Goal: Find specific page/section: Find specific page/section

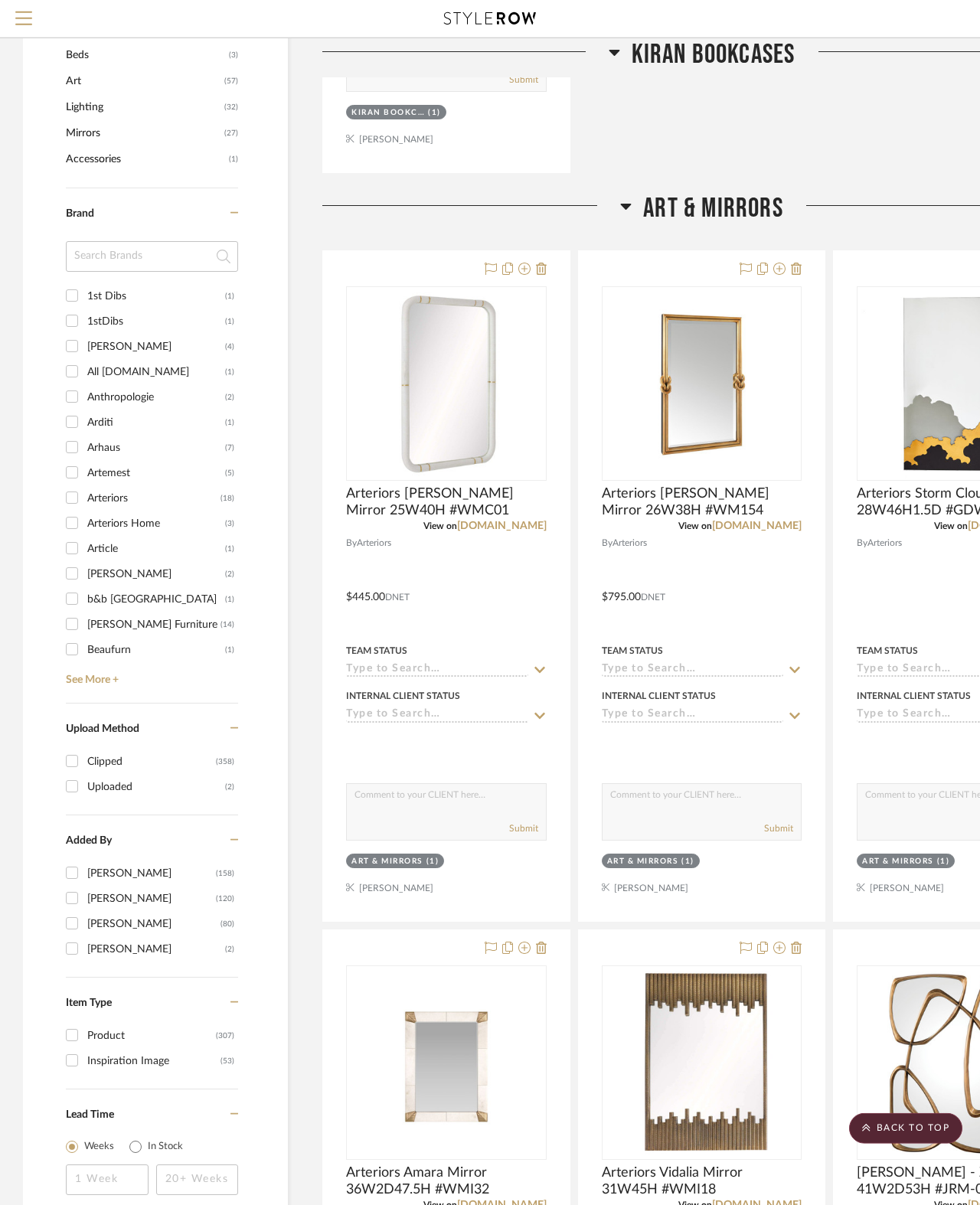
click at [714, 202] on span "Art & Mirrors" at bounding box center [713, 208] width 140 height 33
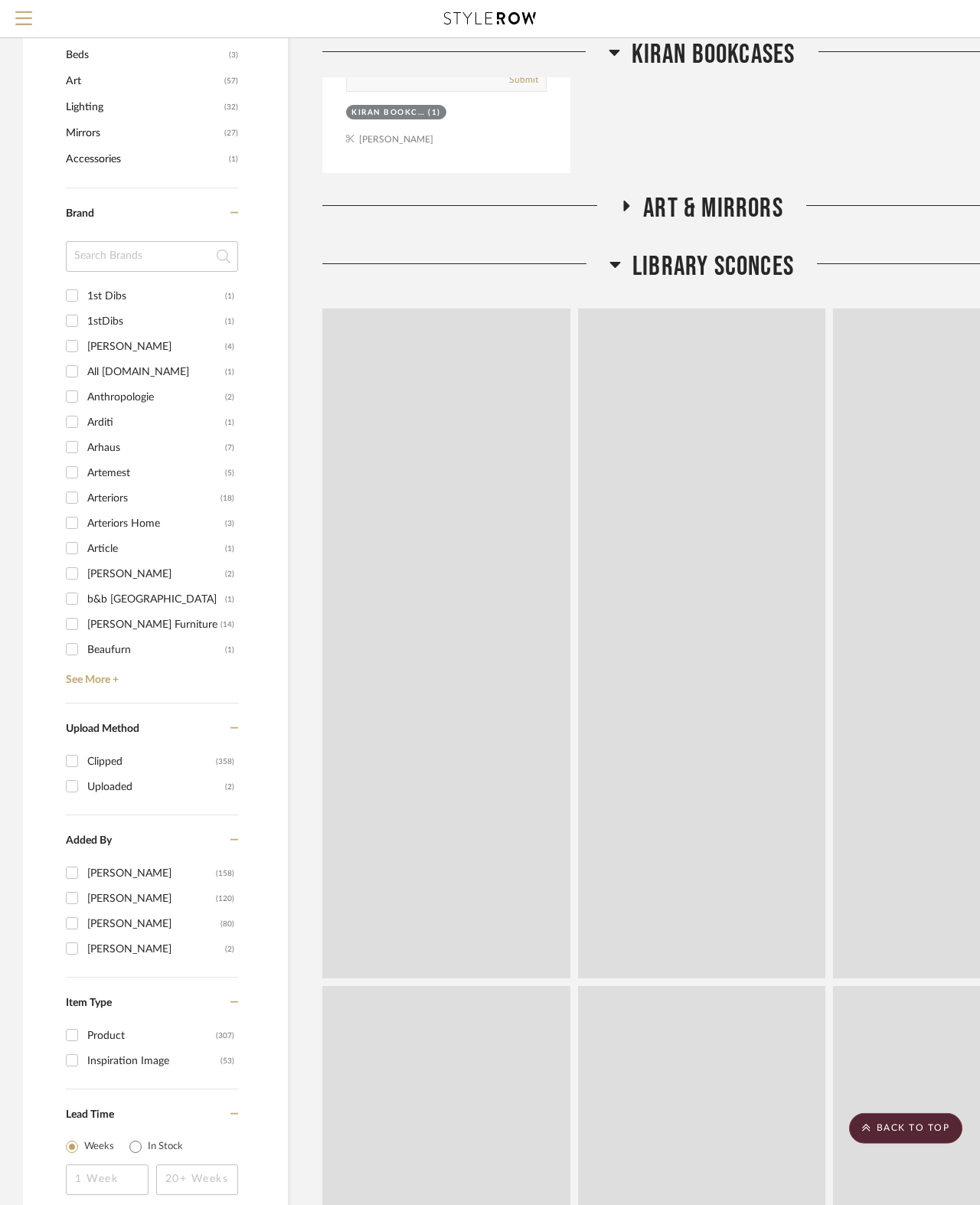
scroll to position [846, 0]
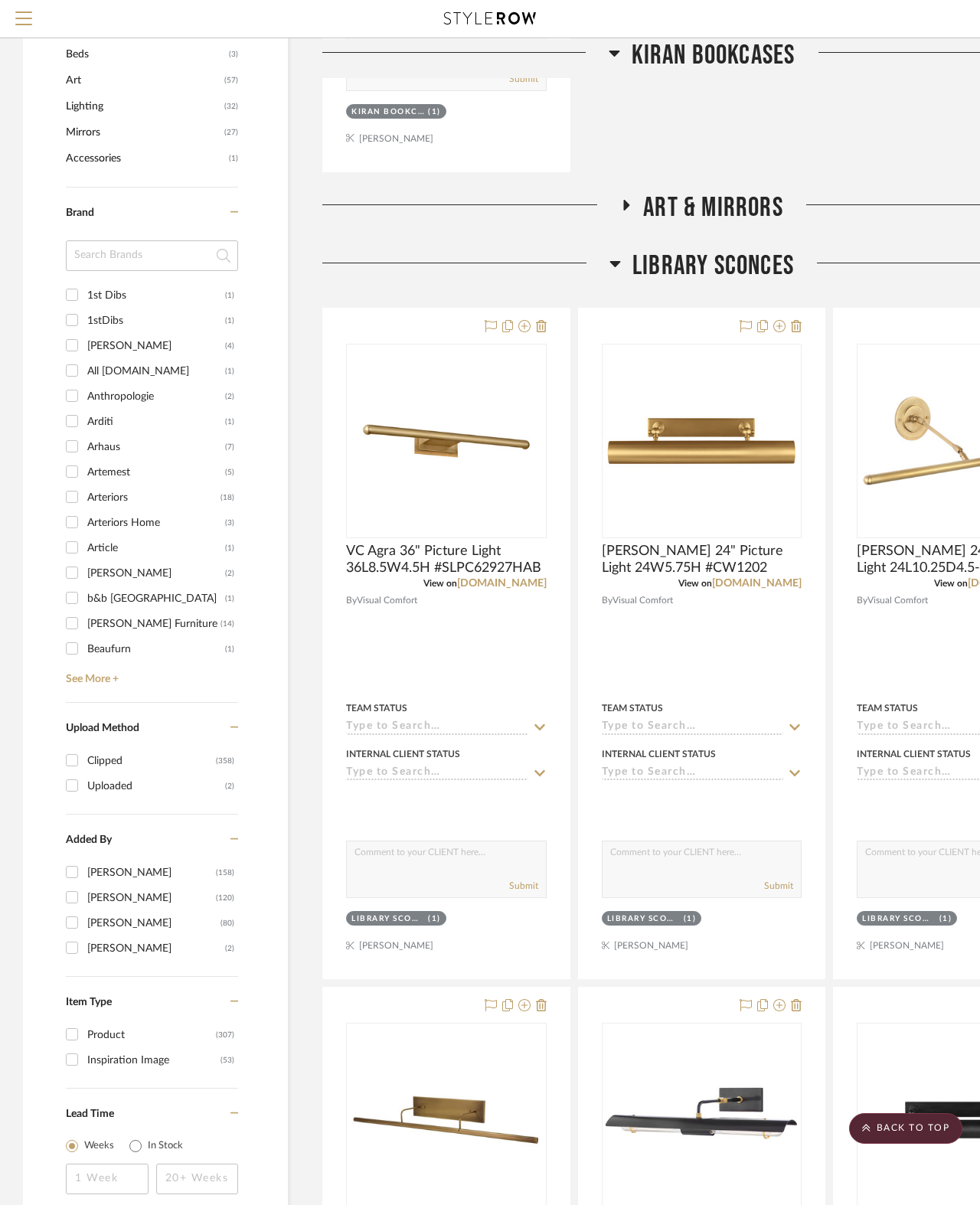
click at [723, 271] on span "Library Sconces" at bounding box center [713, 266] width 162 height 33
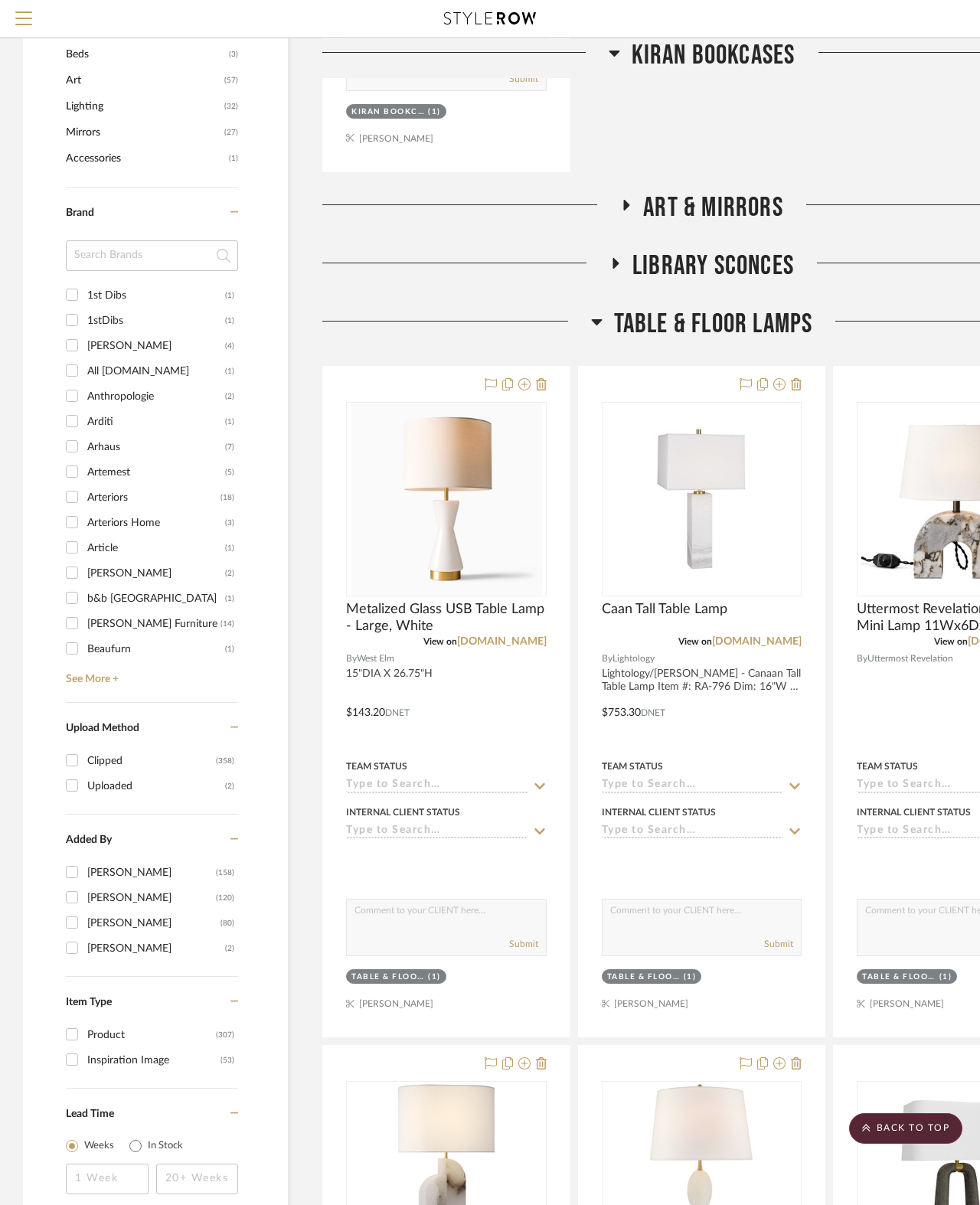
click at [710, 325] on span "Table & Floor Lamps" at bounding box center [713, 324] width 200 height 33
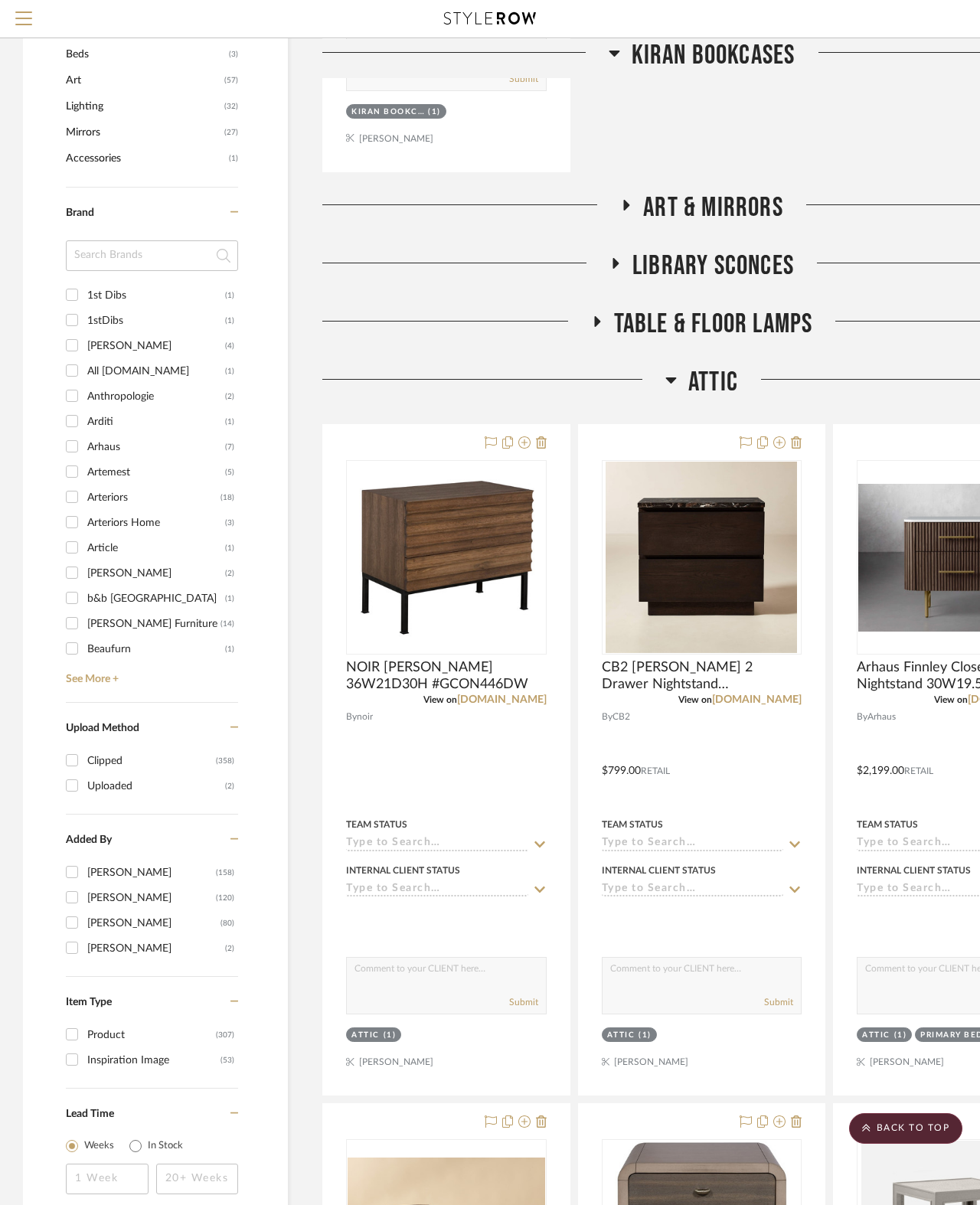
click at [718, 389] on span "Attic" at bounding box center [712, 383] width 50 height 33
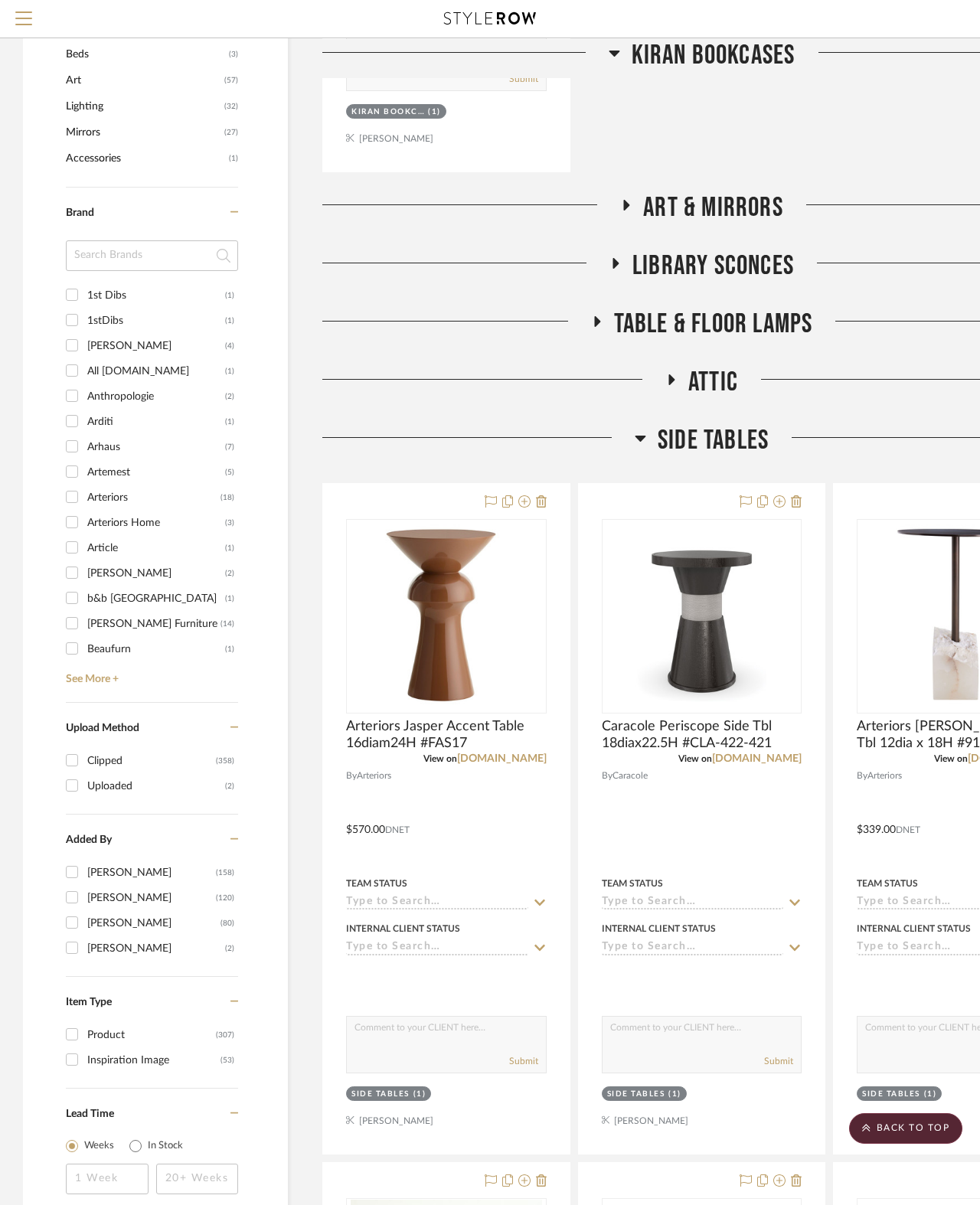
click at [724, 443] on span "Side Tables" at bounding box center [713, 441] width 111 height 33
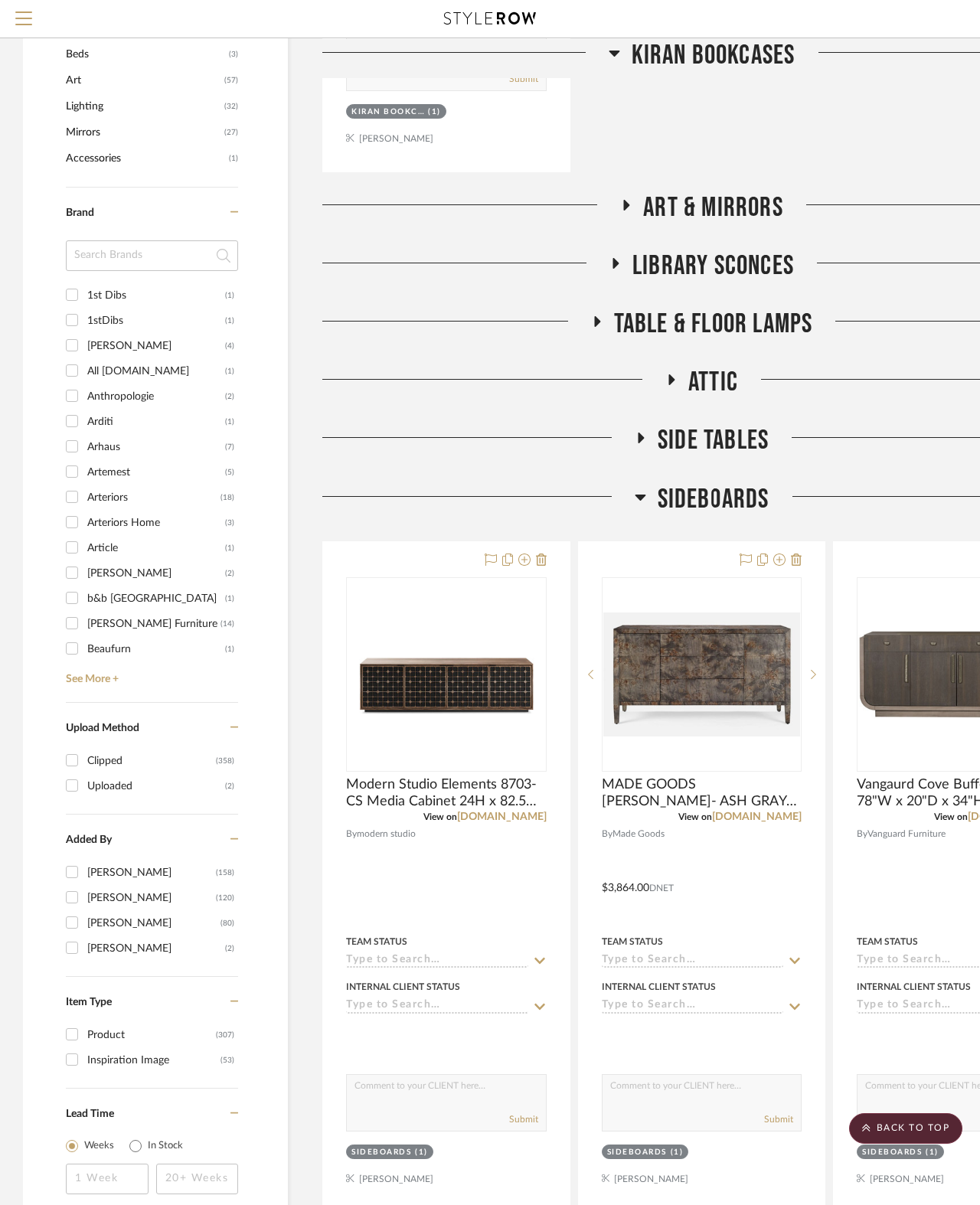
click at [734, 497] on span "Sideboards" at bounding box center [713, 499] width 112 height 33
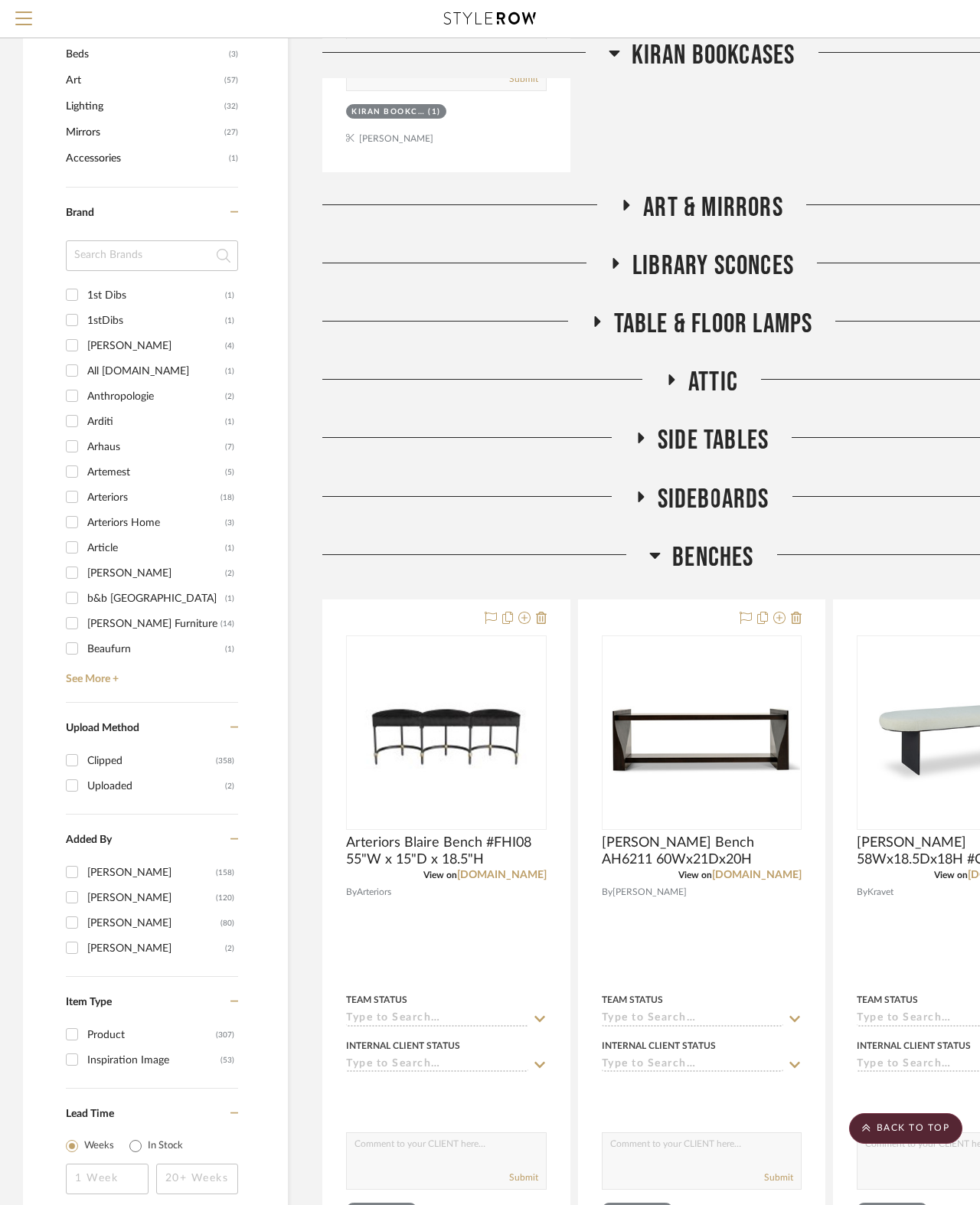
click at [717, 558] on span "Benches" at bounding box center [712, 558] width 81 height 33
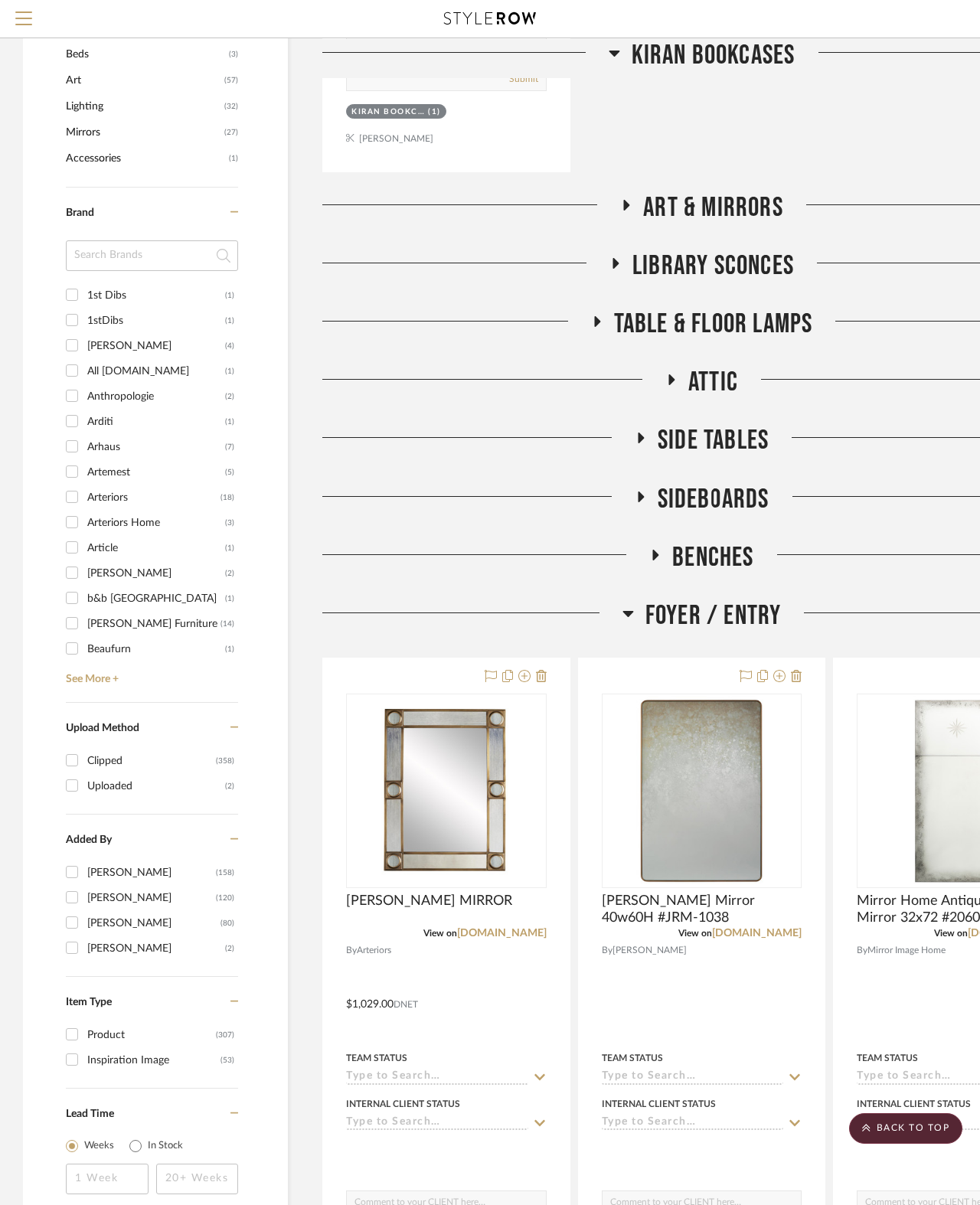
click at [725, 623] on span "Foyer / Entry" at bounding box center [713, 616] width 136 height 33
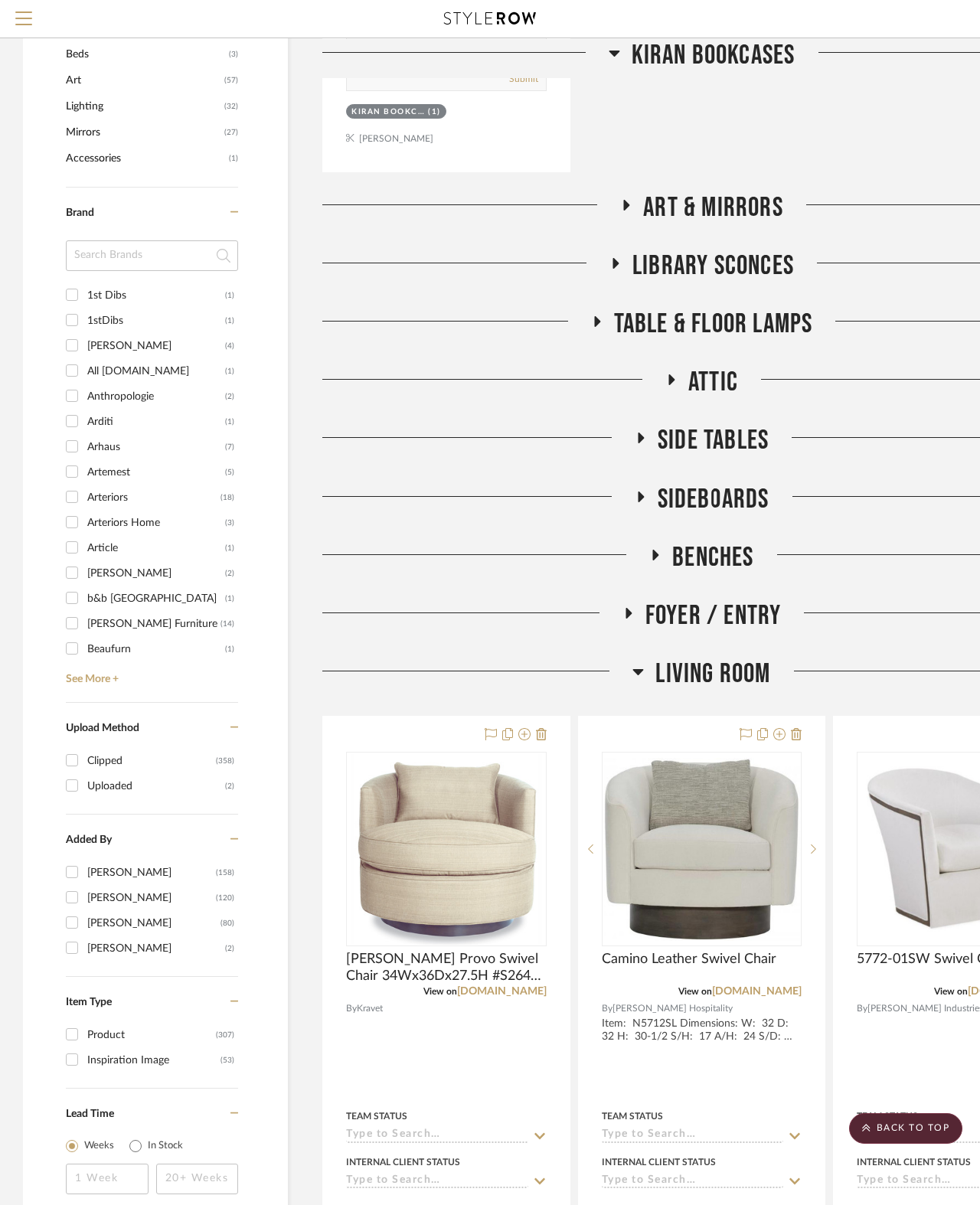
click at [730, 670] on span "Living Room" at bounding box center [712, 675] width 115 height 33
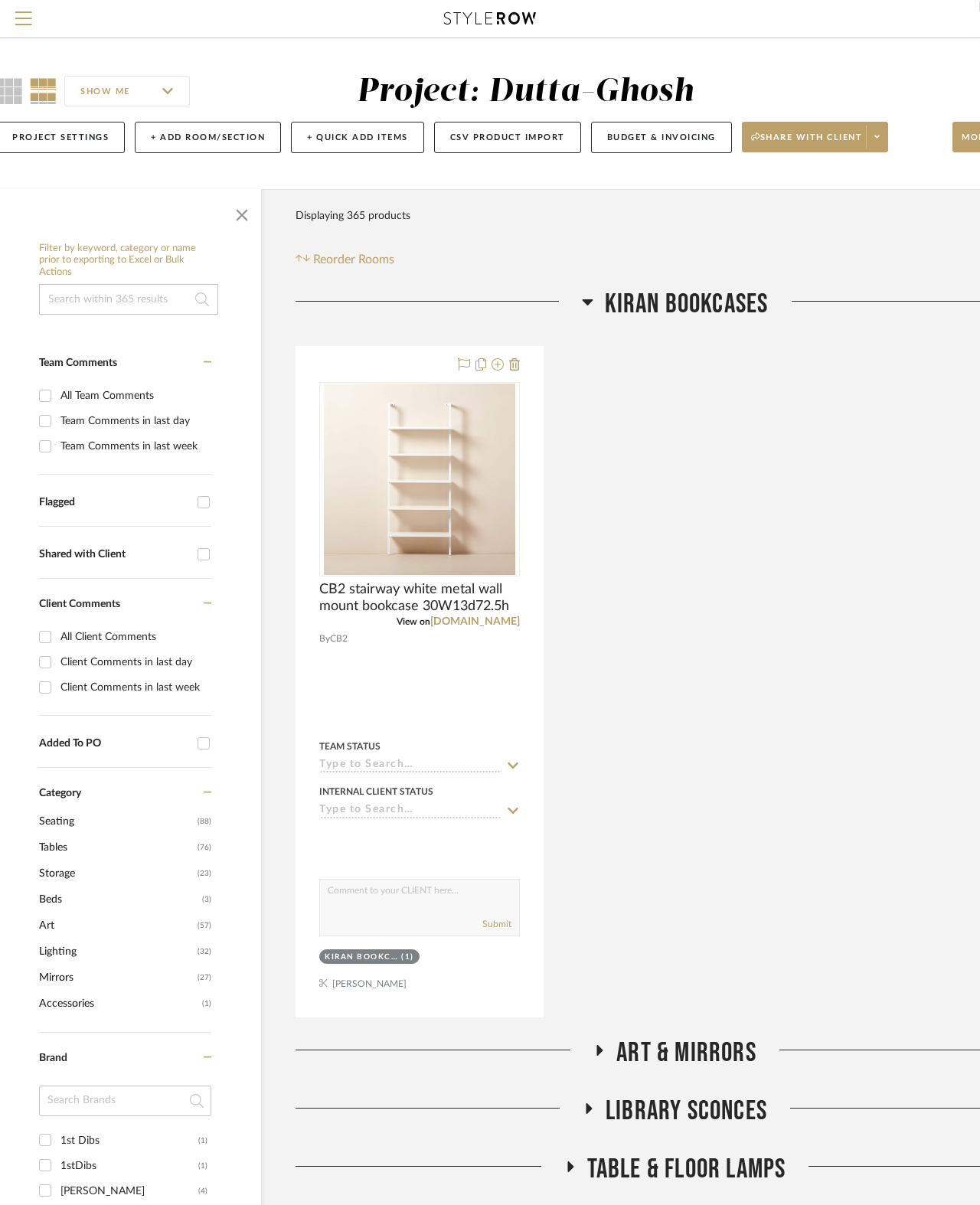
scroll to position [0, 27]
click at [691, 296] on span "Kiran Bookcases" at bounding box center [686, 305] width 163 height 33
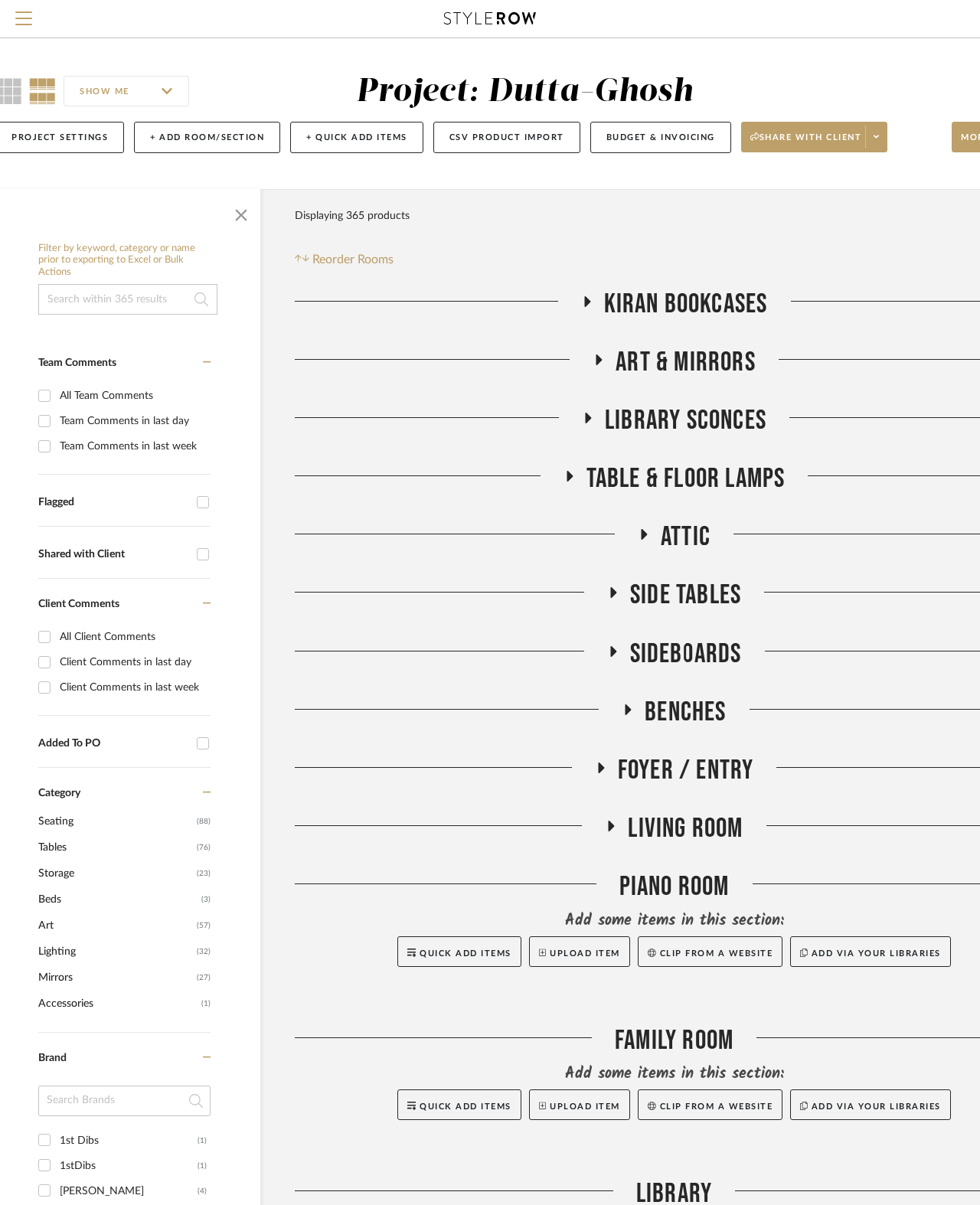
click at [697, 307] on span "Kiran Bookcases" at bounding box center [686, 305] width 163 height 33
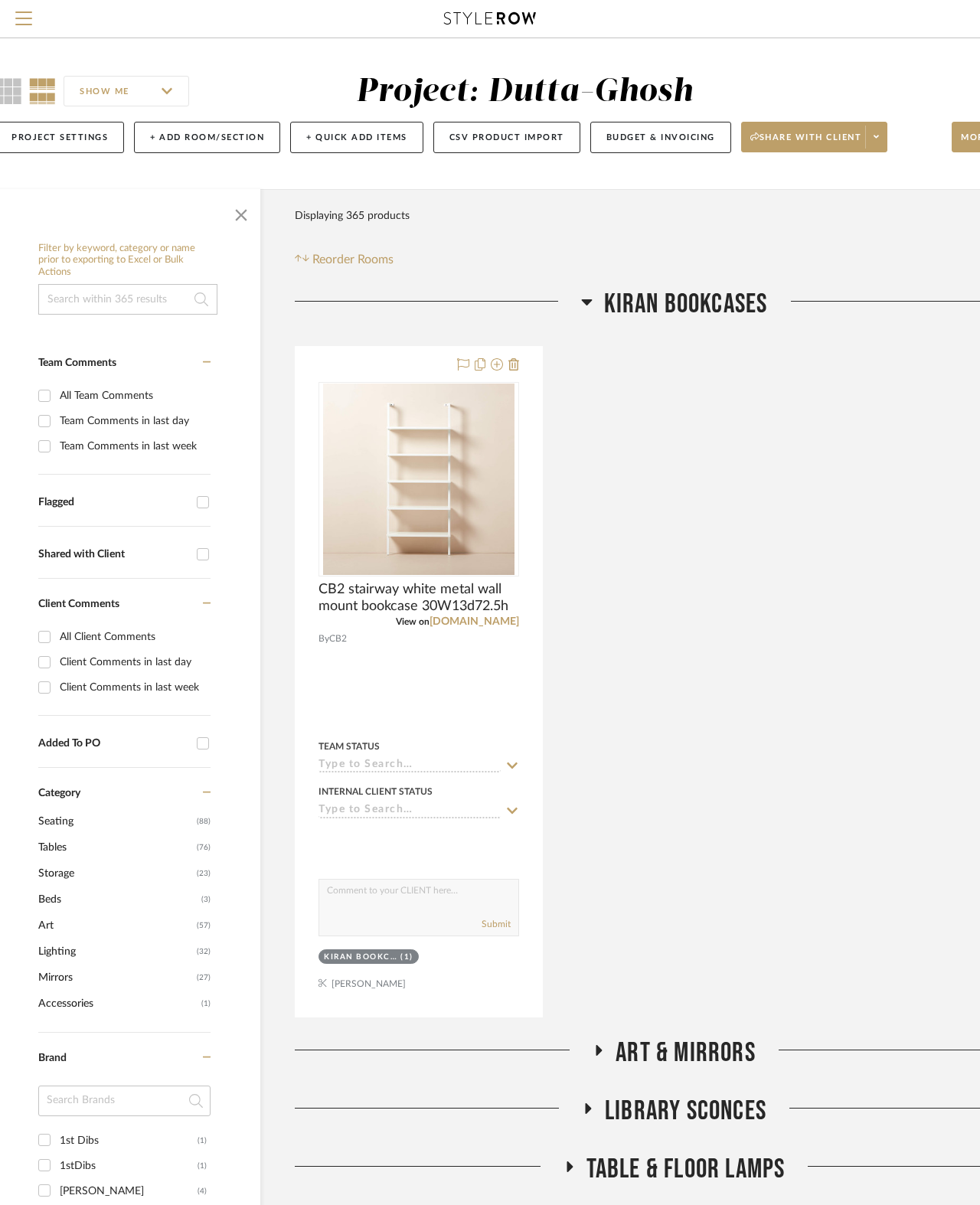
click at [686, 305] on span "Kiran Bookcases" at bounding box center [686, 305] width 163 height 33
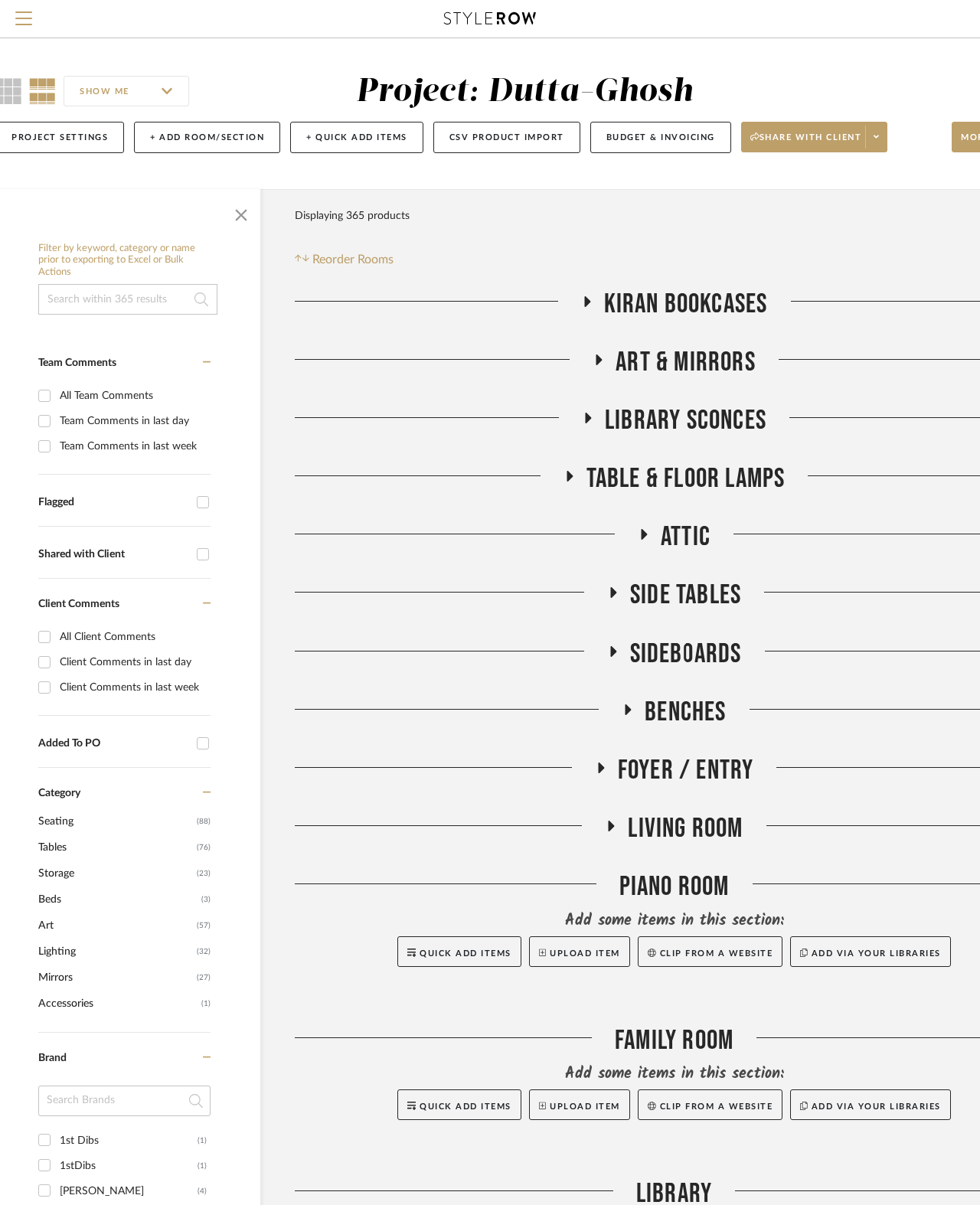
click at [80, 834] on span "Seating" at bounding box center [115, 822] width 155 height 26
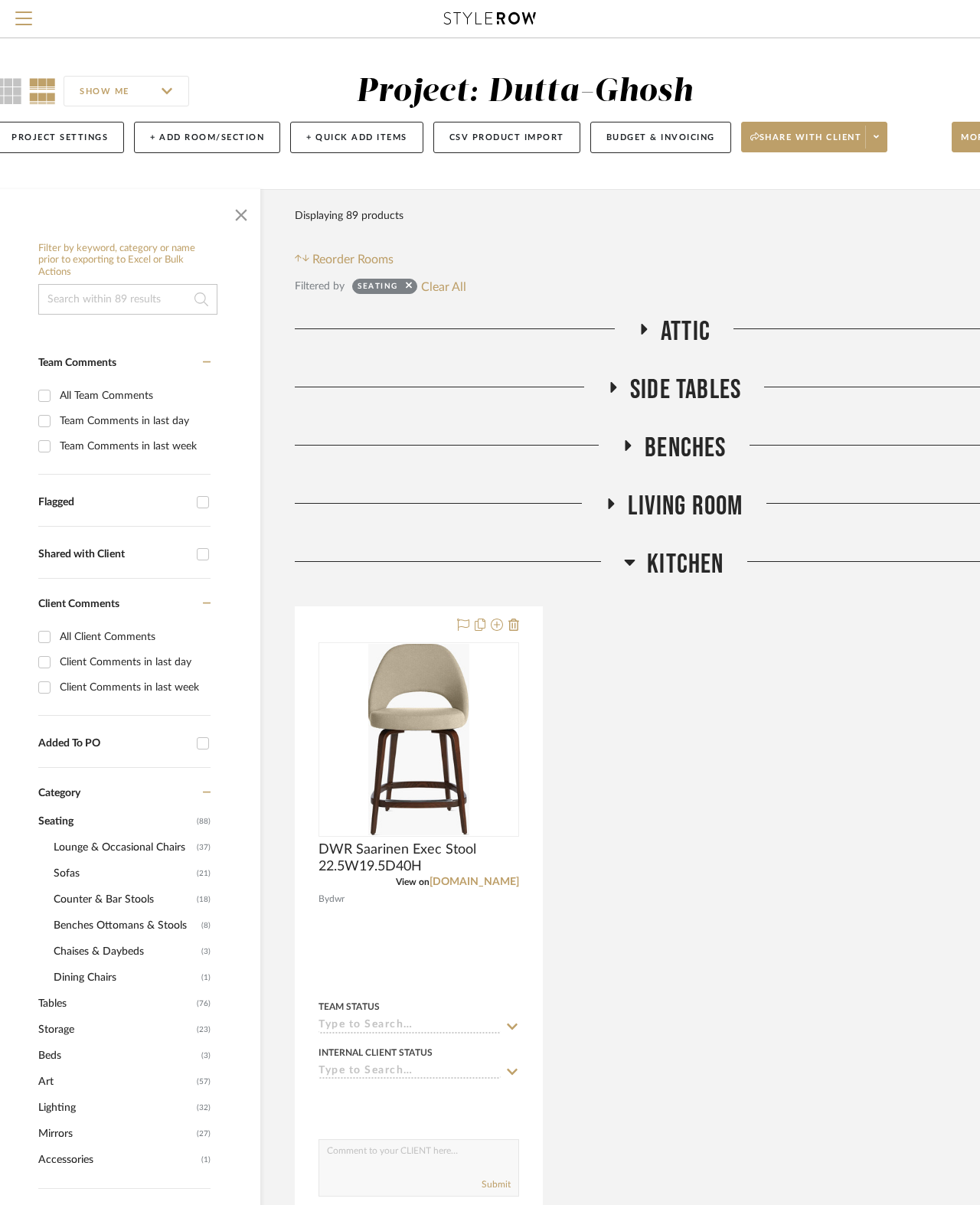
click at [105, 300] on input at bounding box center [127, 299] width 179 height 30
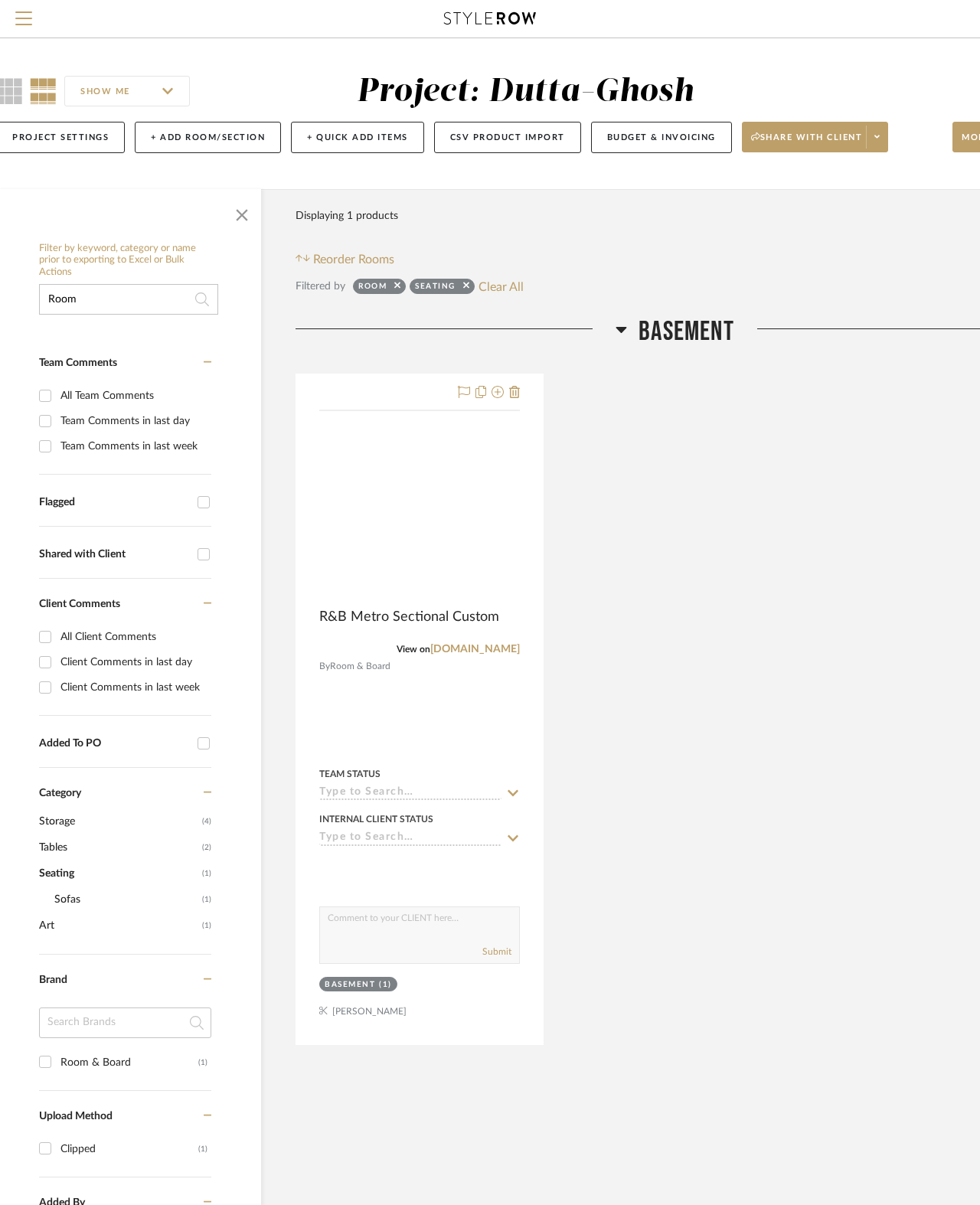
type input "Room"
click at [0, 0] on img at bounding box center [0, 0] width 0 height 0
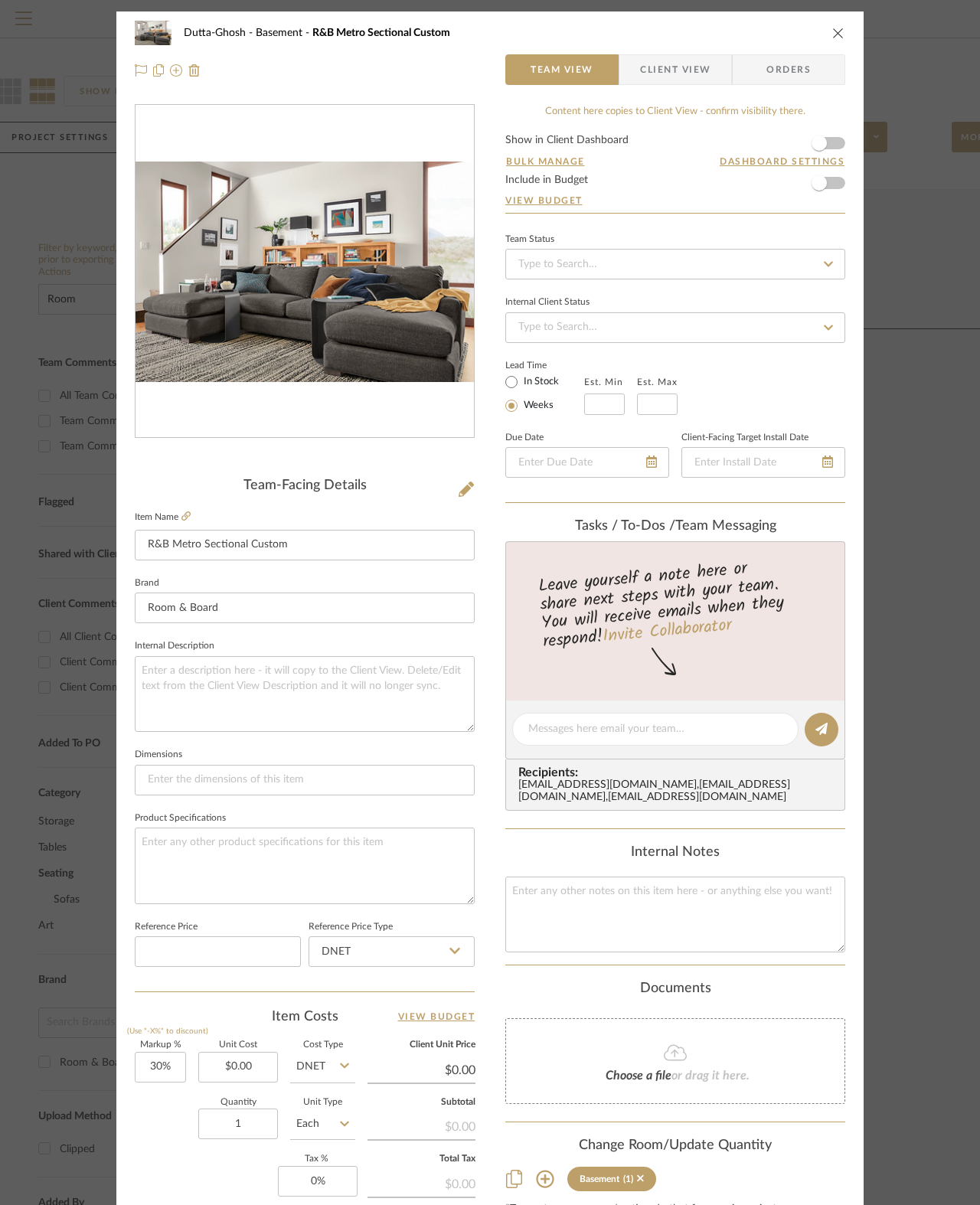
click at [191, 517] on icon at bounding box center [185, 516] width 9 height 9
